Goal: Task Accomplishment & Management: Use online tool/utility

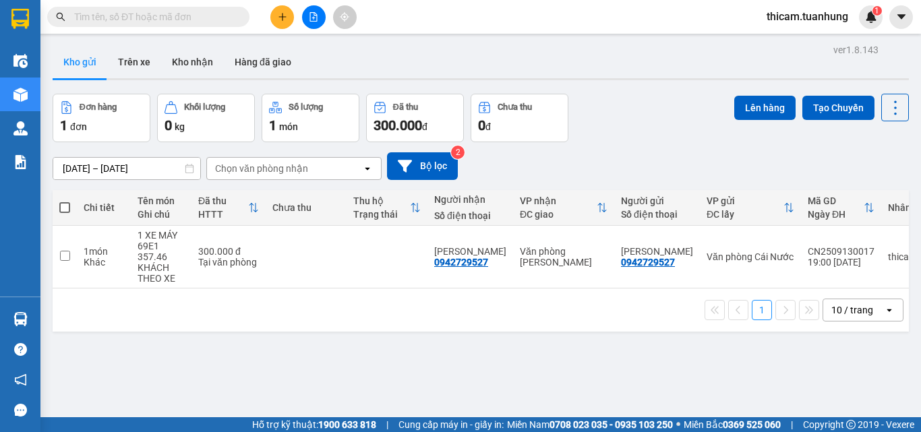
click at [60, 206] on span at bounding box center [64, 207] width 11 height 11
click at [65, 201] on input "checkbox" at bounding box center [65, 201] width 0 height 0
checkbox input "true"
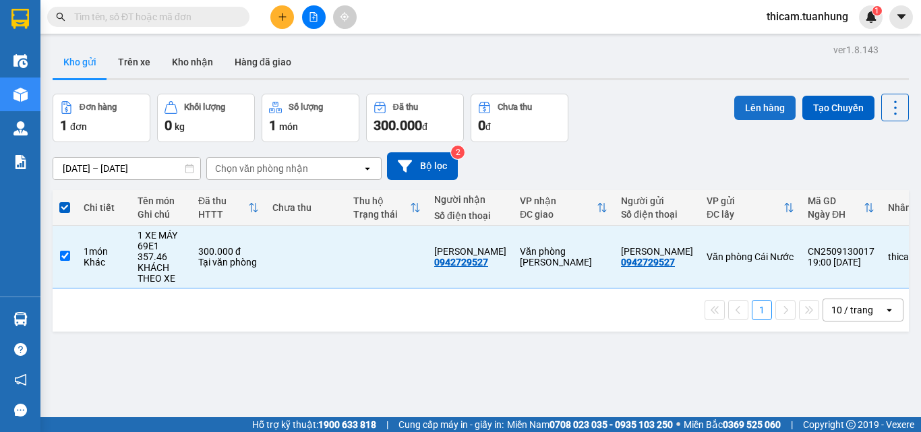
click at [765, 103] on button "Lên hàng" at bounding box center [764, 108] width 61 height 24
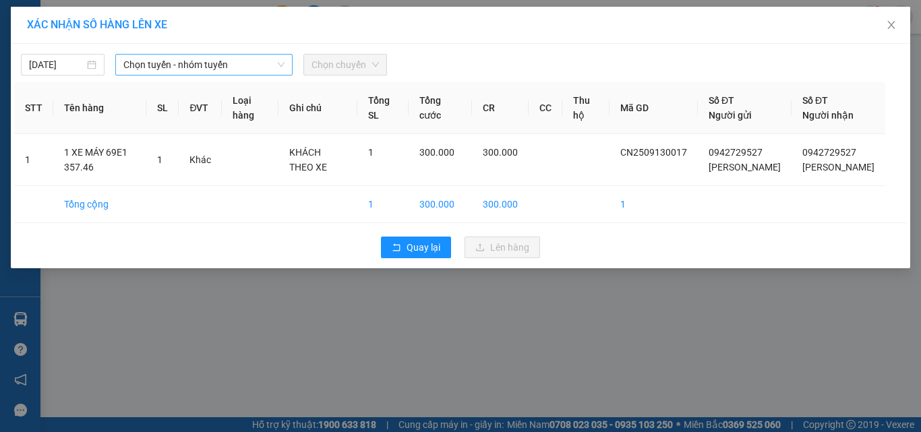
click at [263, 64] on span "Chọn tuyến - nhóm tuyến" at bounding box center [203, 65] width 161 height 20
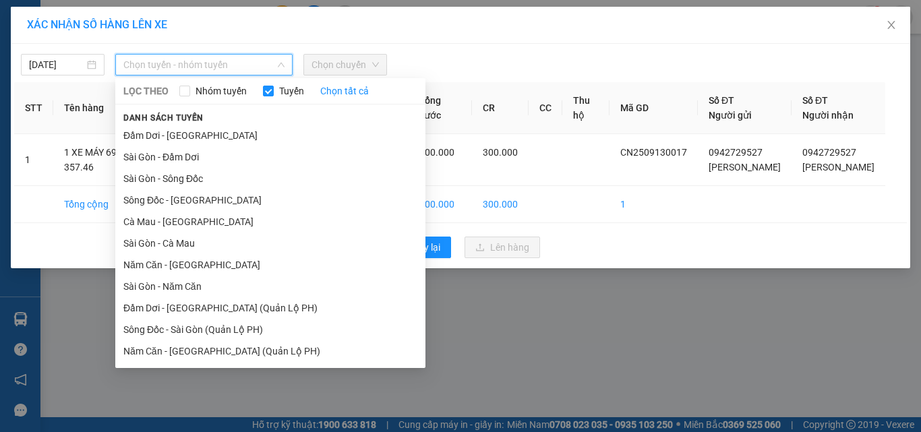
drag, startPoint x: 185, startPoint y: 266, endPoint x: 208, endPoint y: 226, distance: 45.6
click at [185, 266] on li "Năm Căn - [GEOGRAPHIC_DATA]" at bounding box center [270, 265] width 310 height 22
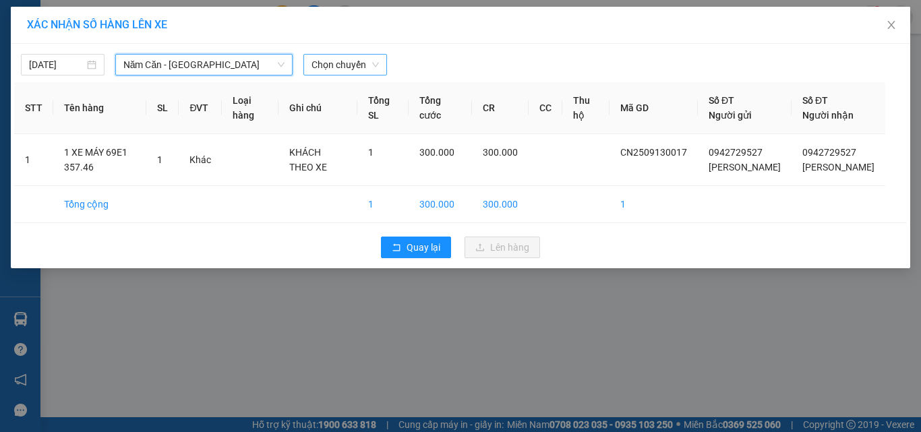
click at [371, 64] on span "Chọn chuyến" at bounding box center [344, 65] width 67 height 20
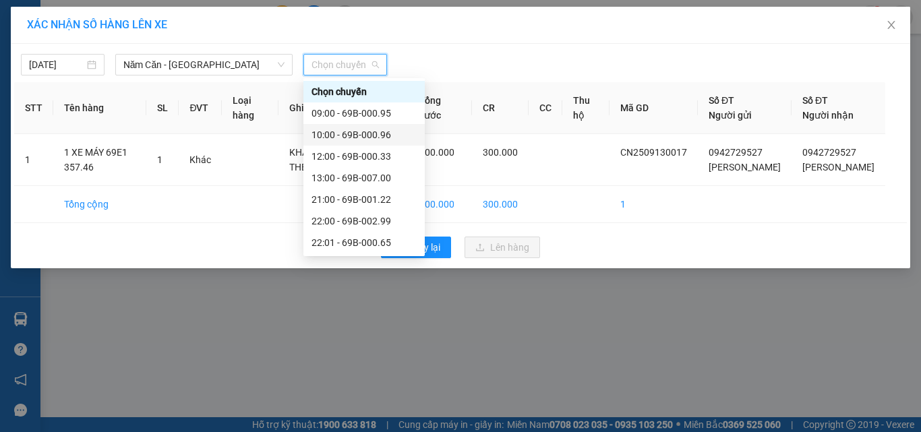
scroll to position [43, 0]
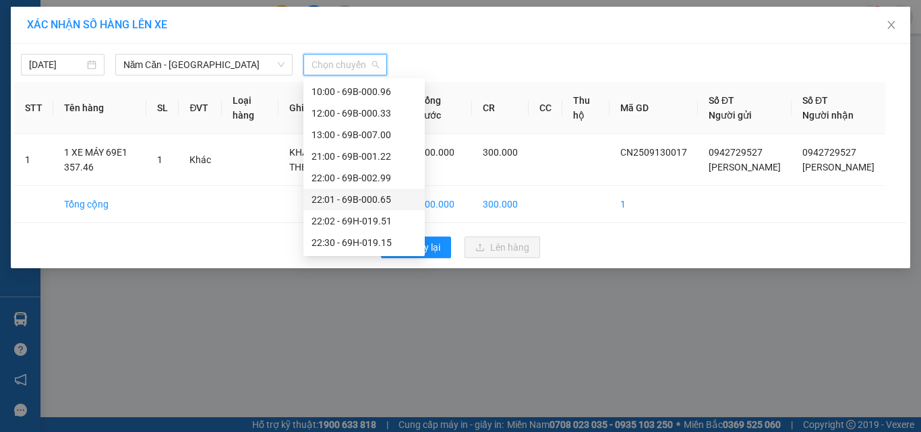
click at [381, 193] on div "22:01 - 69B-000.65" at bounding box center [363, 199] width 105 height 15
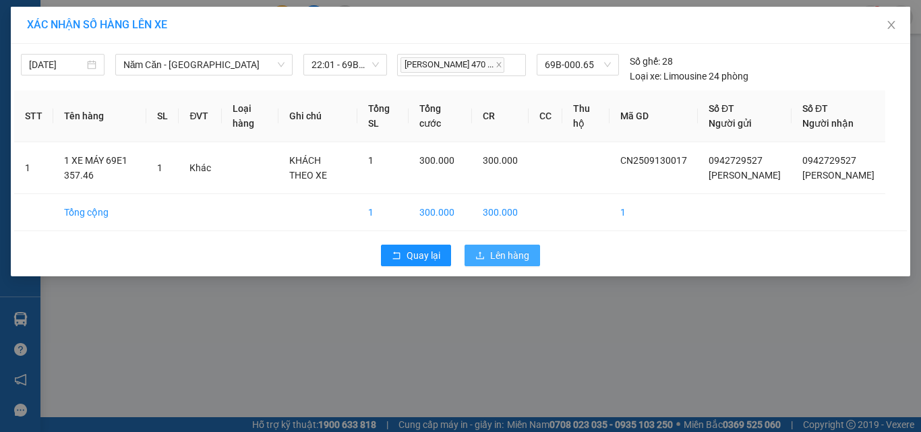
click at [502, 253] on span "Lên hàng" at bounding box center [509, 255] width 39 height 15
